Goal: Information Seeking & Learning: Stay updated

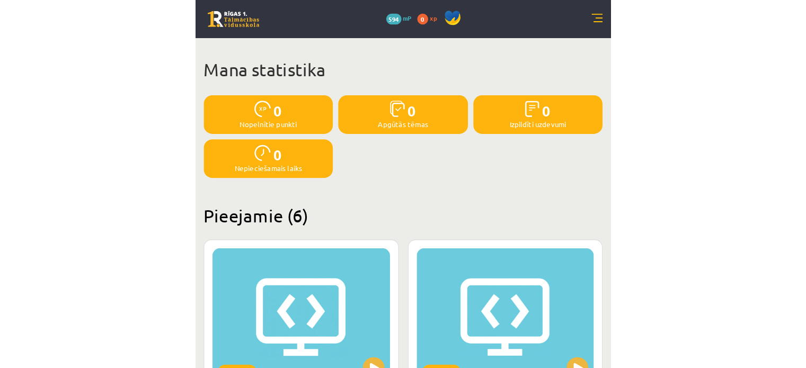
scroll to position [677, 0]
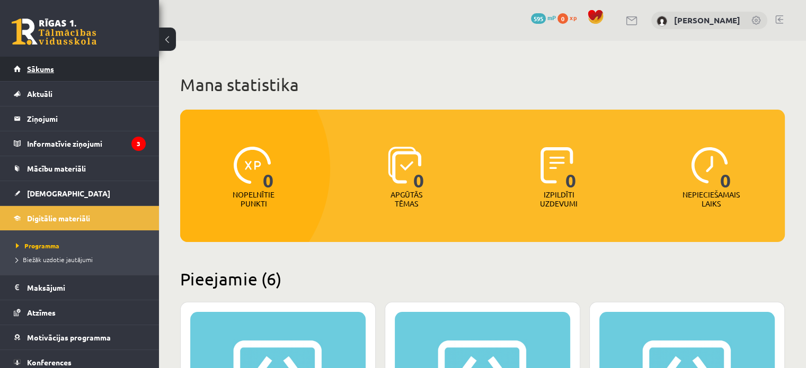
click at [53, 68] on span "Sākums" at bounding box center [40, 69] width 27 height 10
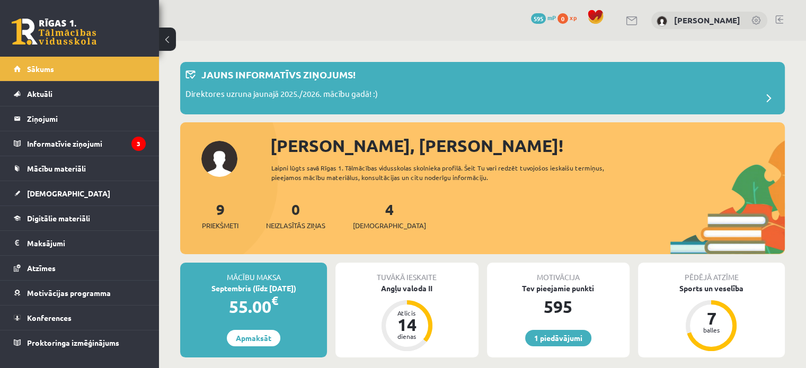
click at [592, 74] on div "Jauns informatīvs ziņojums!" at bounding box center [482, 77] width 594 height 21
click at [593, 74] on div "Jauns informatīvs ziņojums!" at bounding box center [482, 77] width 594 height 21
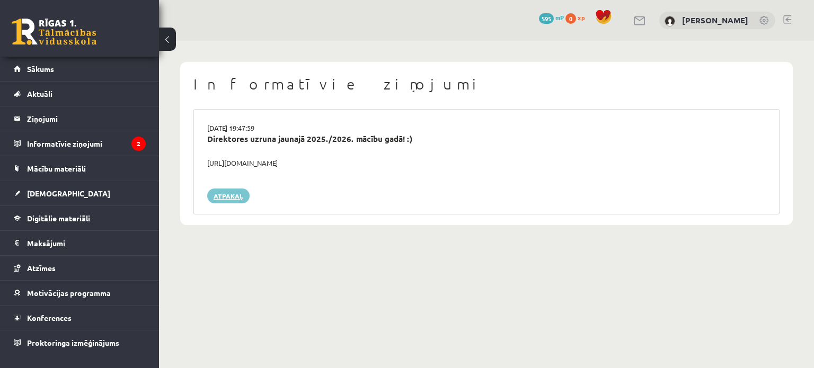
click at [237, 195] on link "Atpakaļ" at bounding box center [228, 196] width 42 height 15
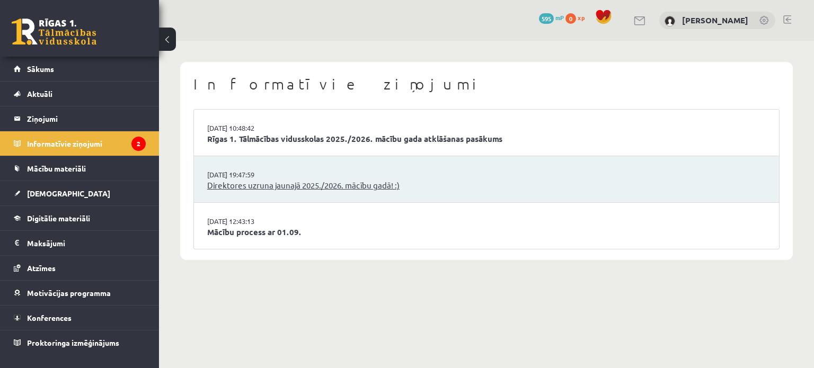
click at [280, 186] on link "Direktores uzruna jaunajā 2025./2026. mācību gadā! :)" at bounding box center [486, 186] width 558 height 12
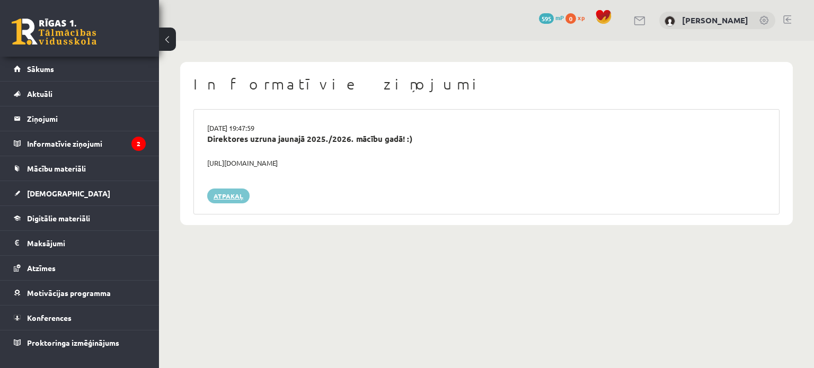
click at [236, 194] on link "Atpakaļ" at bounding box center [228, 196] width 42 height 15
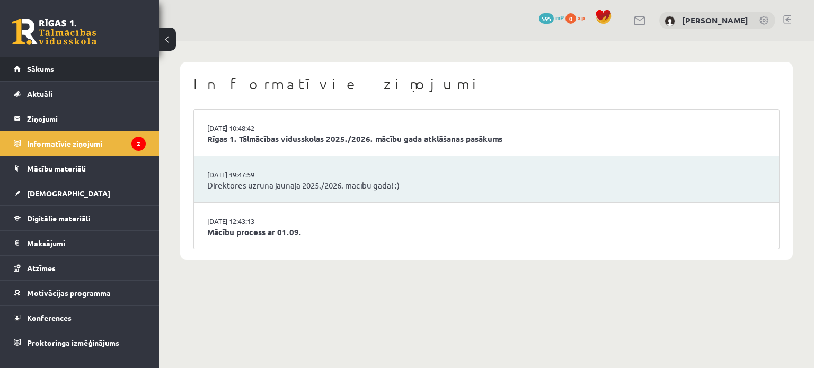
click at [49, 75] on link "Sākums" at bounding box center [80, 69] width 132 height 24
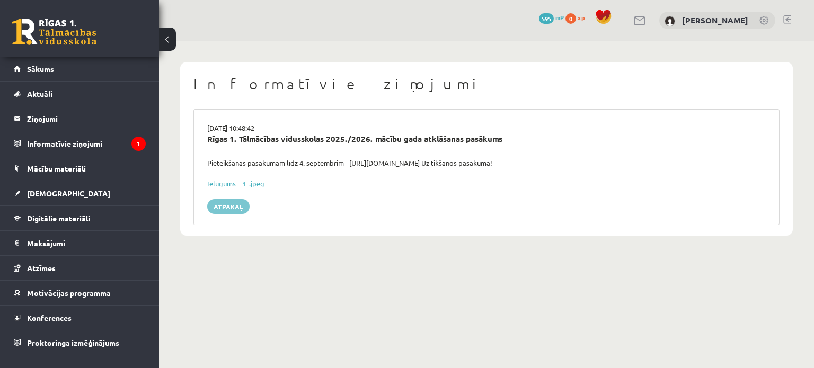
click at [231, 208] on link "Atpakaļ" at bounding box center [228, 206] width 42 height 15
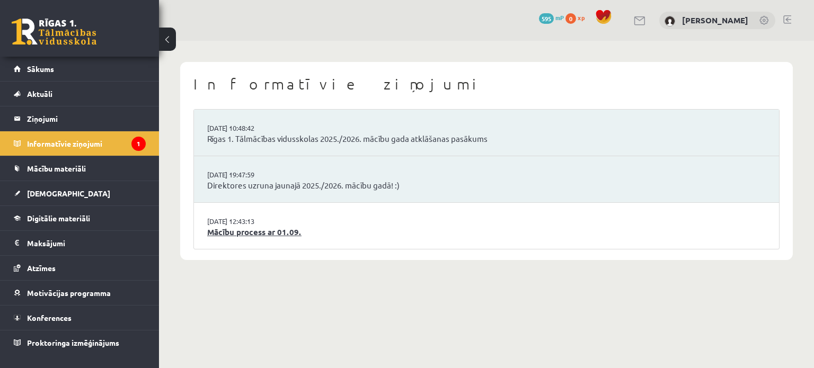
click at [237, 234] on link "Mācību process ar 01.09." at bounding box center [486, 232] width 558 height 12
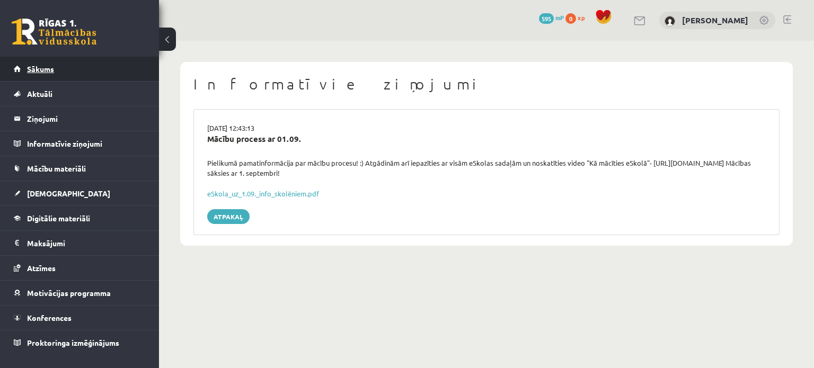
click at [61, 69] on link "Sākums" at bounding box center [80, 69] width 132 height 24
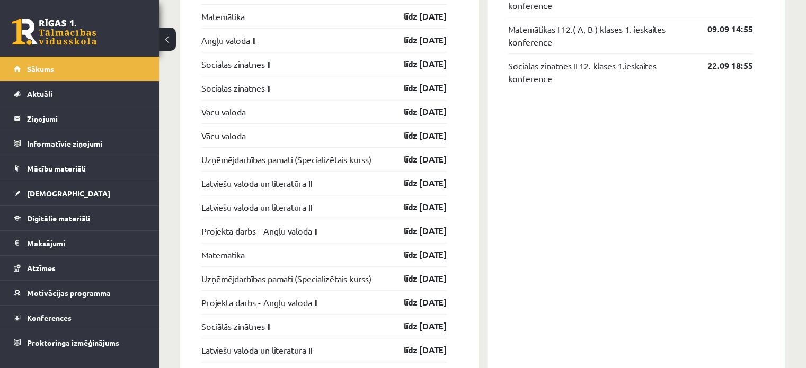
scroll to position [954, 0]
click at [46, 68] on span "Sākums" at bounding box center [40, 69] width 27 height 10
